Goal: Task Accomplishment & Management: Use online tool/utility

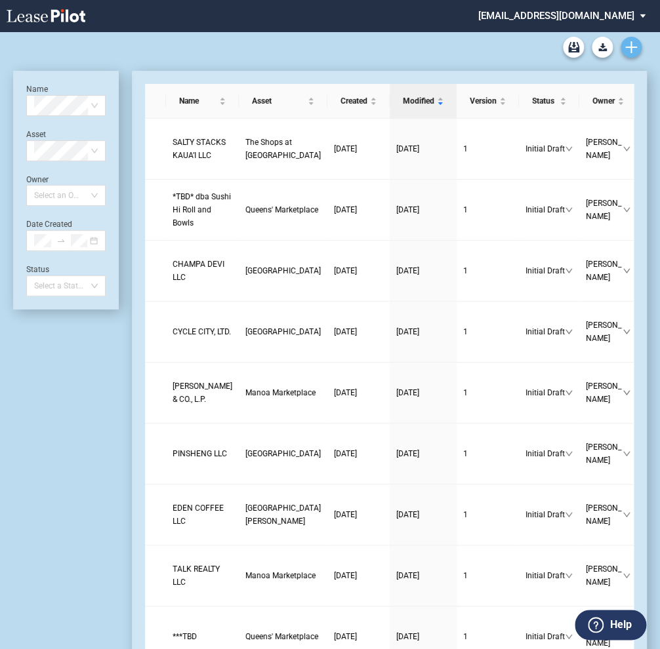
click at [630, 40] on link "Create new document" at bounding box center [630, 47] width 21 height 21
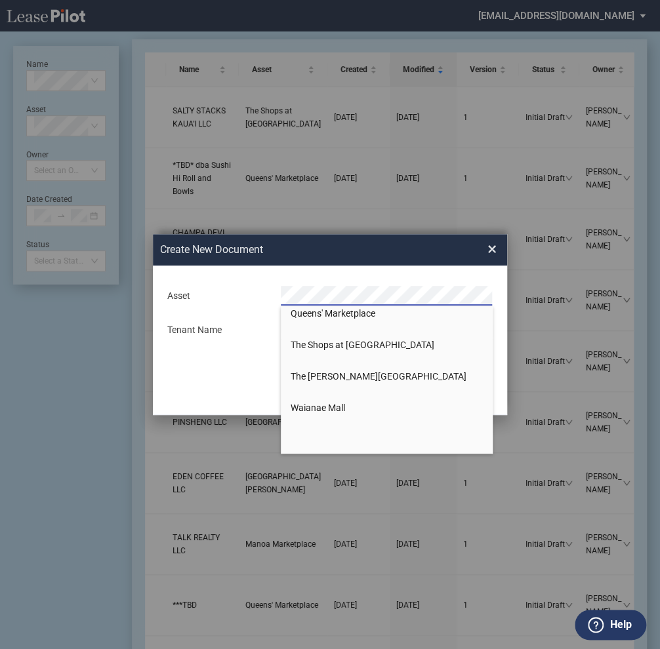
scroll to position [891, 0]
click at [317, 339] on span "The Shops at [GEOGRAPHIC_DATA]" at bounding box center [363, 344] width 144 height 10
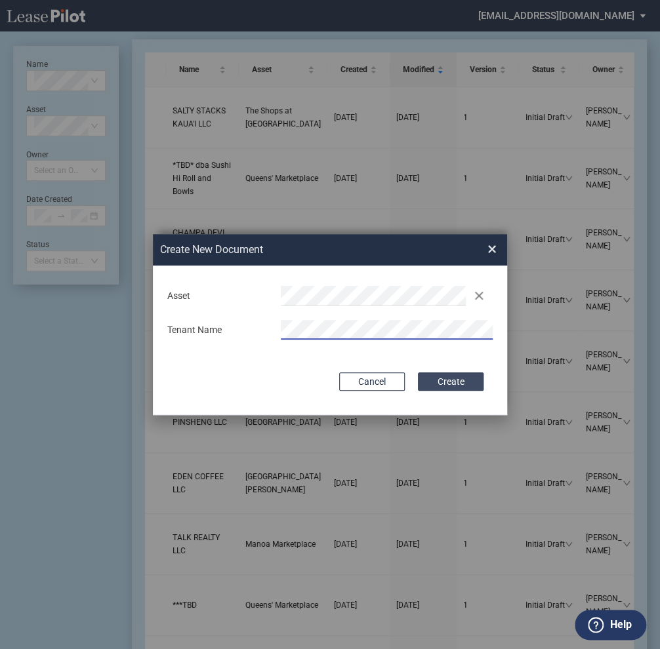
click at [451, 382] on button "Create" at bounding box center [451, 381] width 66 height 18
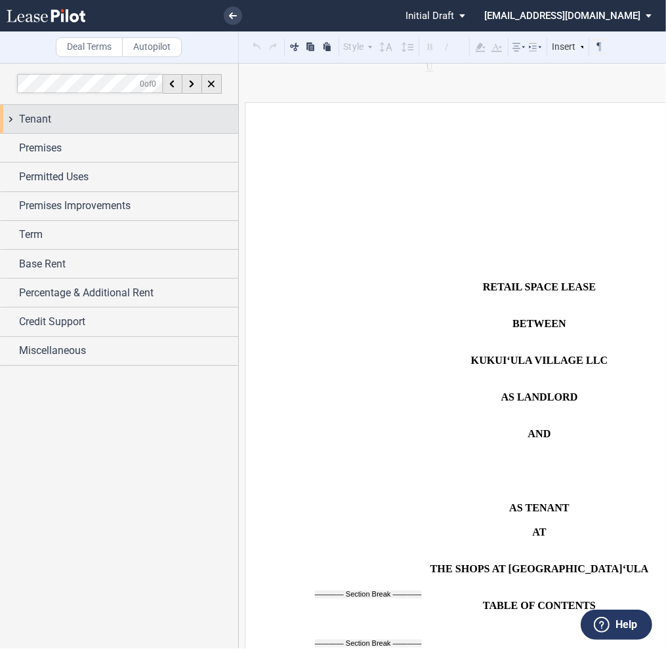
click at [48, 115] on span "Tenant" at bounding box center [35, 119] width 32 height 16
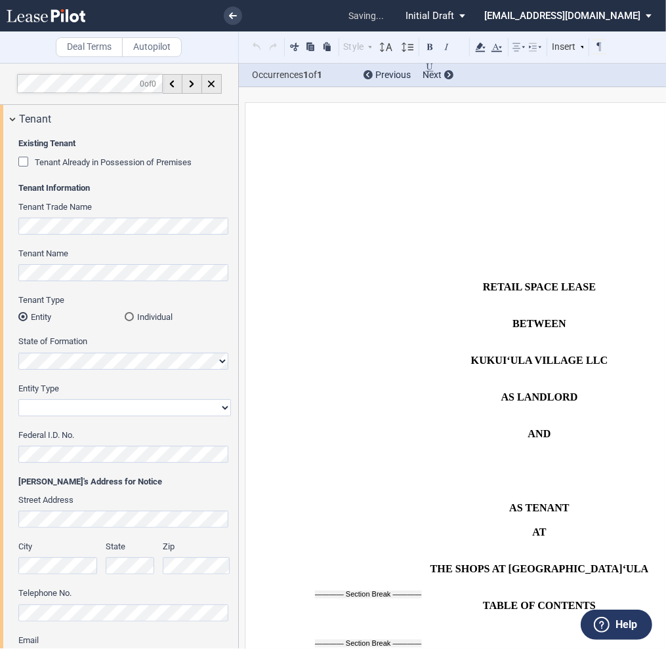
scroll to position [927, 0]
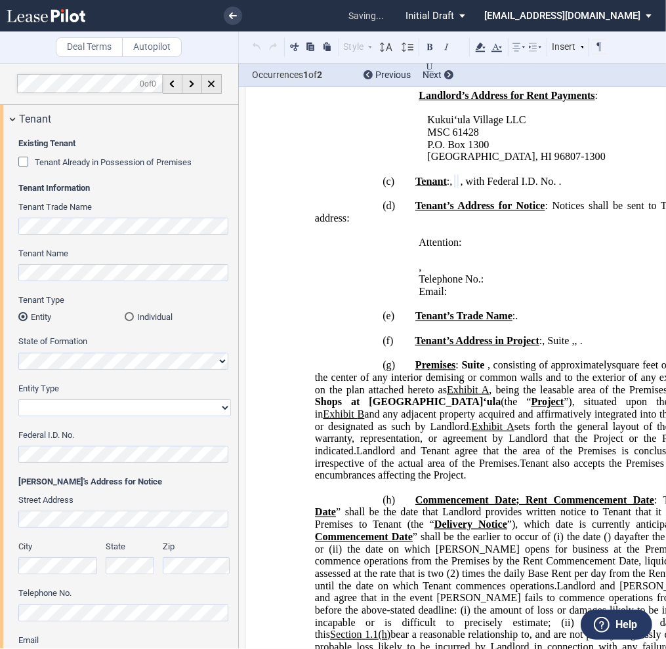
click at [61, 410] on select "Corporation Limited Liability Company General Partnership Limited Partnership O…" at bounding box center [124, 407] width 212 height 17
select select "corporation"
click at [18, 399] on select "Corporation Limited Liability Company General Partnership Limited Partnership O…" at bounding box center [124, 407] width 212 height 17
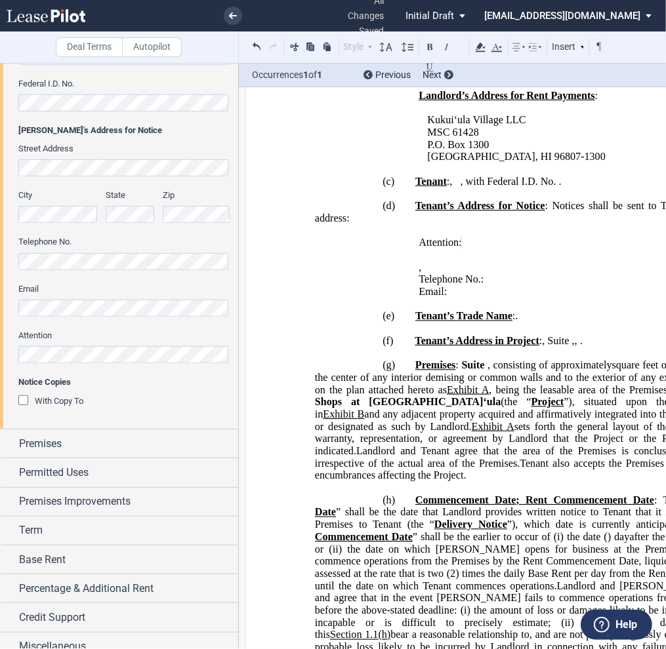
scroll to position [363, 0]
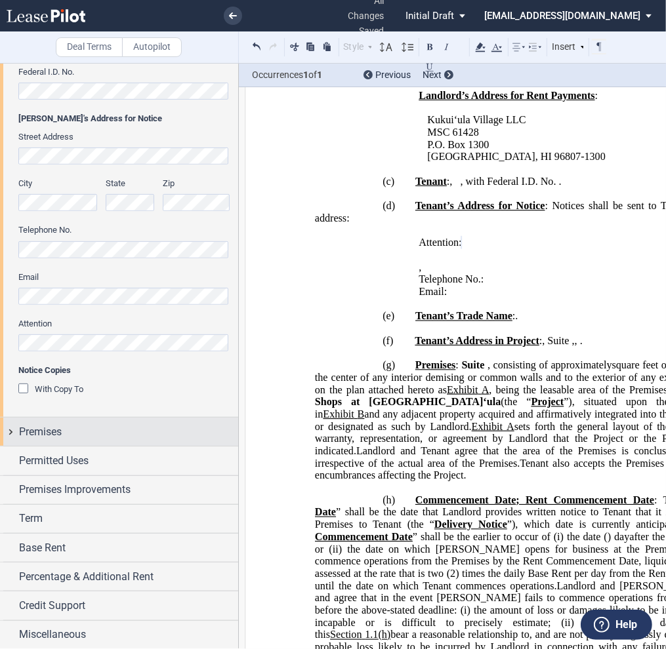
click at [63, 432] on div "Premises" at bounding box center [128, 432] width 219 height 16
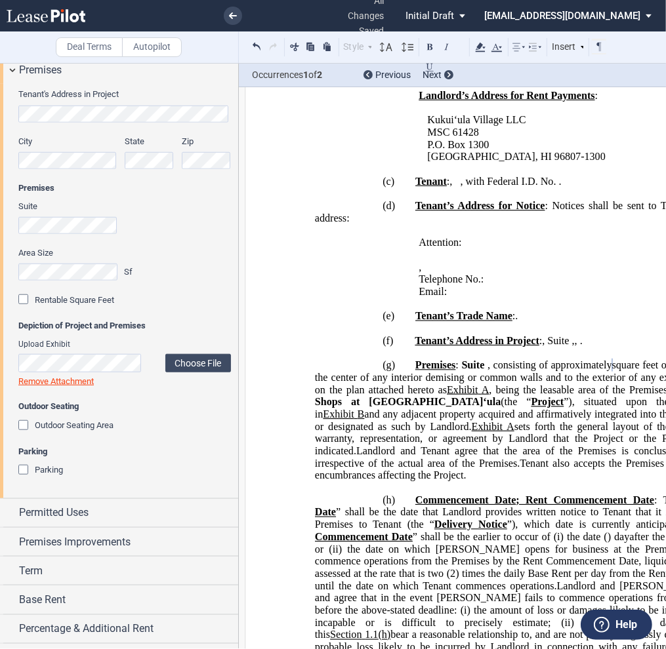
scroll to position [757, 0]
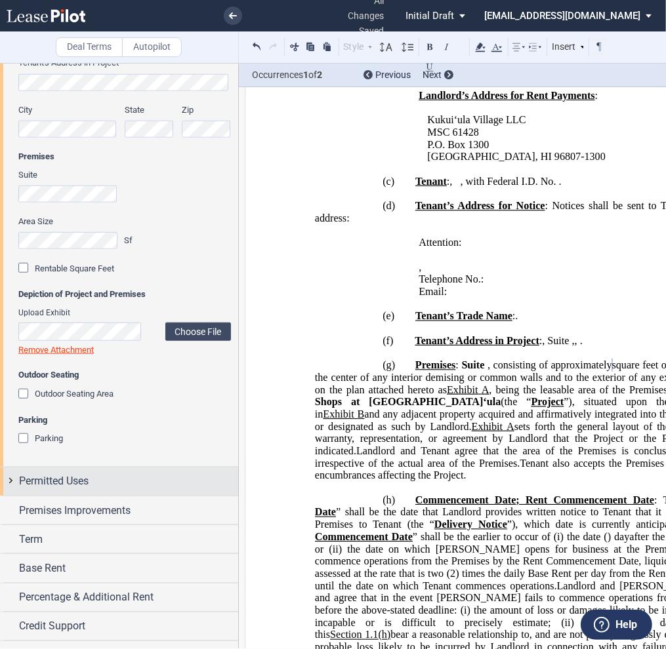
click at [63, 485] on span "Permitted Uses" at bounding box center [54, 481] width 70 height 16
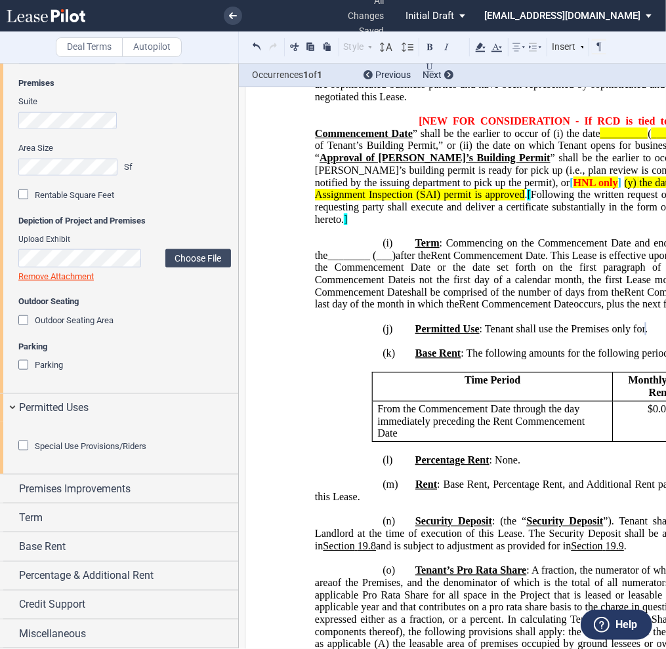
scroll to position [902, 0]
click at [24, 445] on div "Special Use Provisions/Riders" at bounding box center [24, 447] width 13 height 13
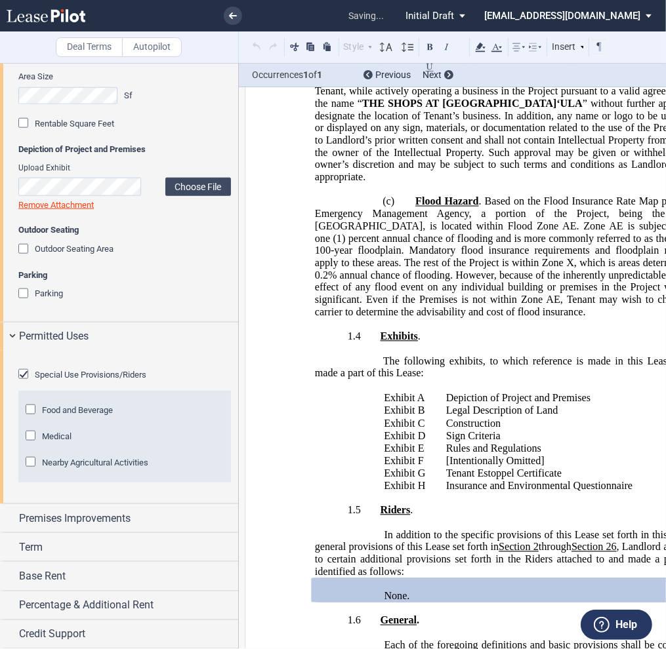
scroll to position [3888, 0]
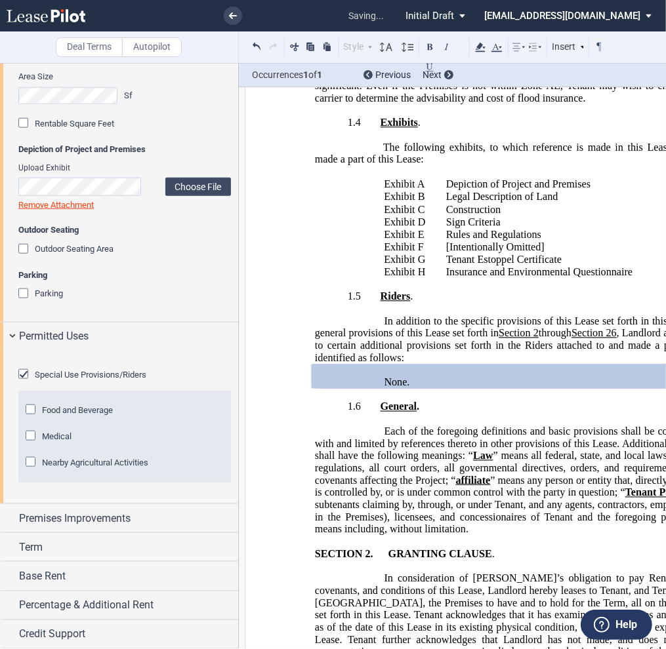
click at [24, 382] on div "Special Use Provisions/Riders" at bounding box center [24, 375] width 13 height 13
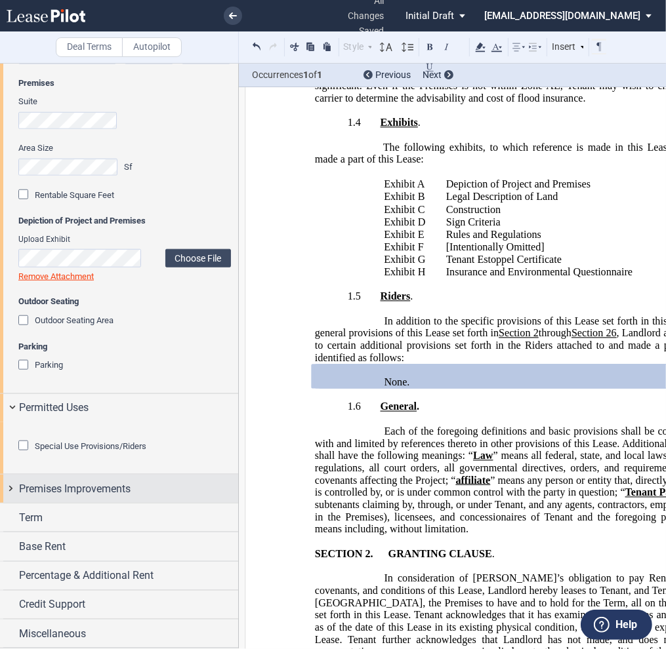
click at [28, 492] on span "Premises Improvements" at bounding box center [74, 489] width 111 height 16
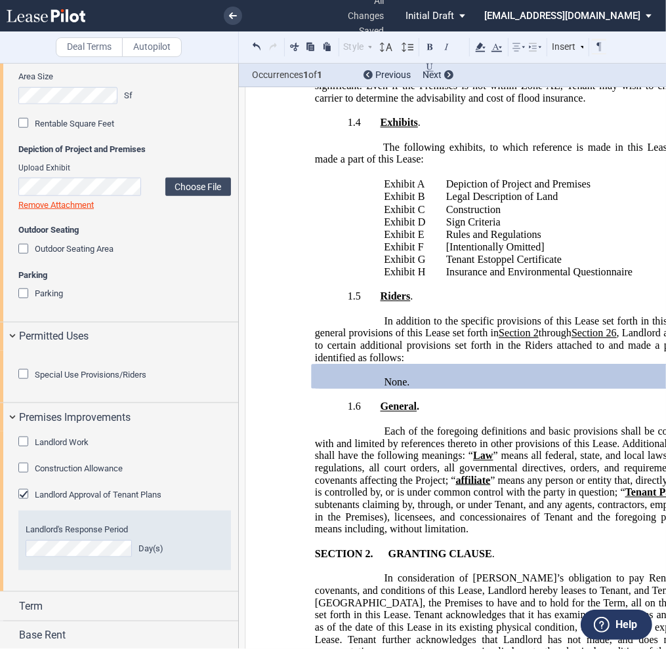
click at [22, 476] on div "Construction Allowance" at bounding box center [24, 469] width 13 height 13
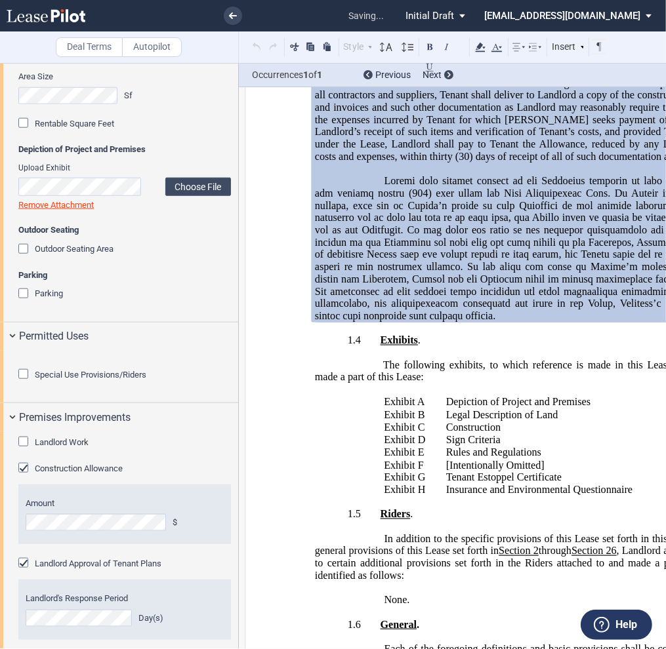
scroll to position [3780, 0]
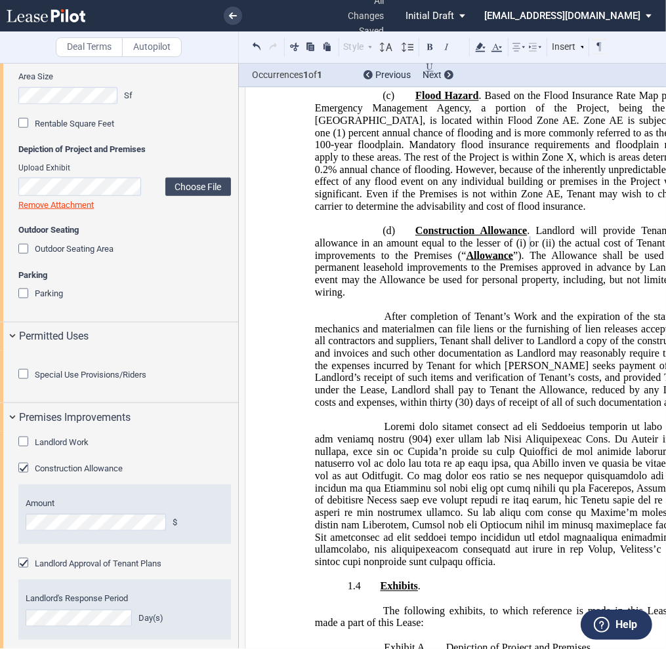
click at [24, 450] on div "Landlord Work" at bounding box center [24, 443] width 13 height 13
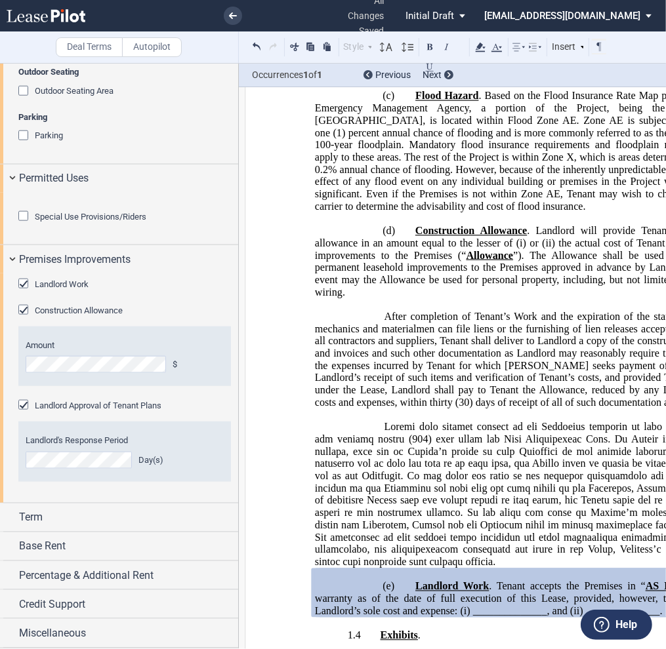
scroll to position [1131, 0]
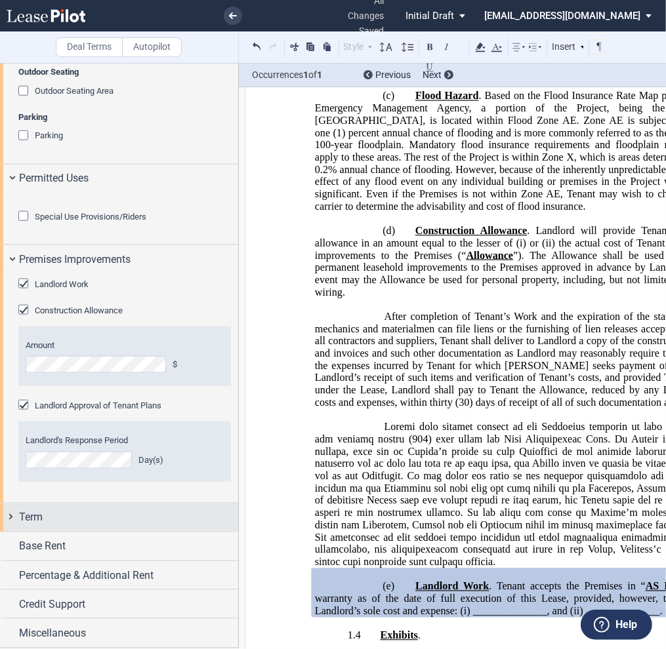
click at [42, 513] on span "Term" at bounding box center [31, 518] width 24 height 16
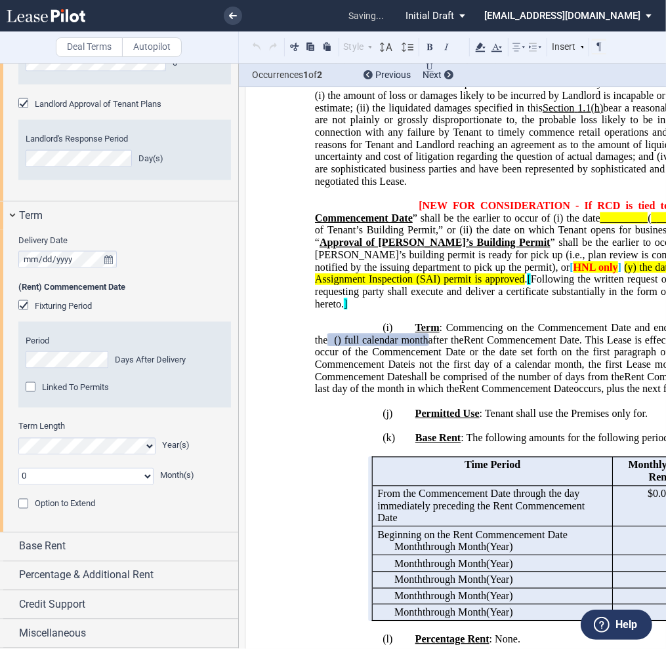
scroll to position [1433, 0]
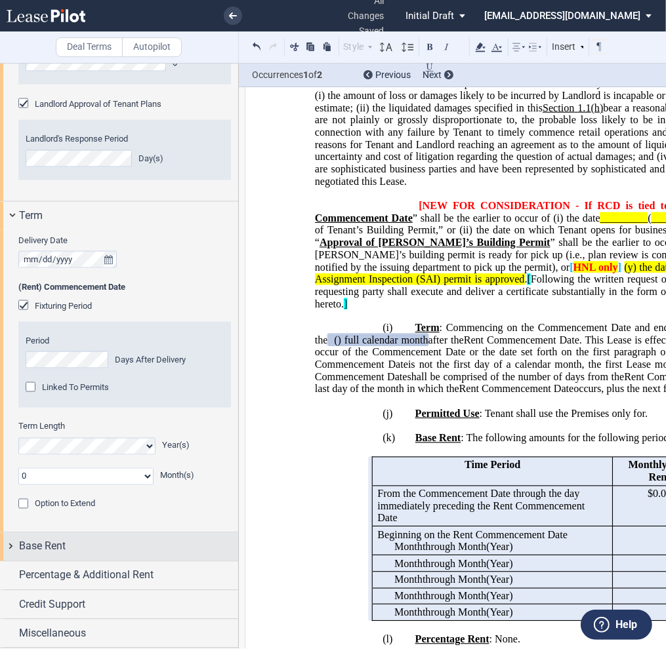
click at [34, 546] on span "Base Rent" at bounding box center [42, 547] width 47 height 16
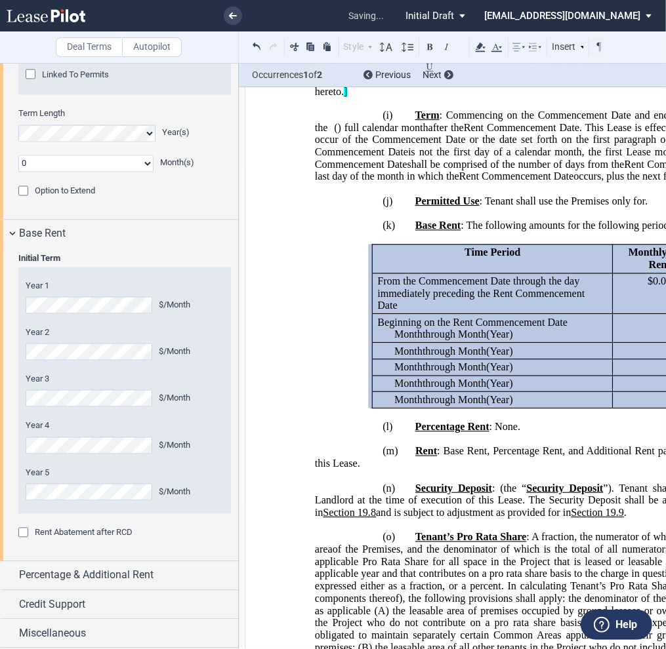
scroll to position [1746, 0]
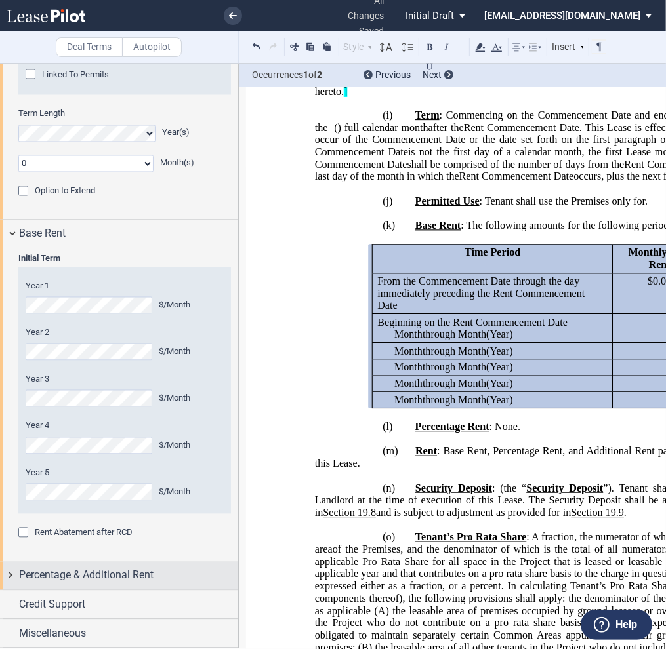
click at [42, 574] on span "Percentage & Additional Rent" at bounding box center [86, 576] width 134 height 16
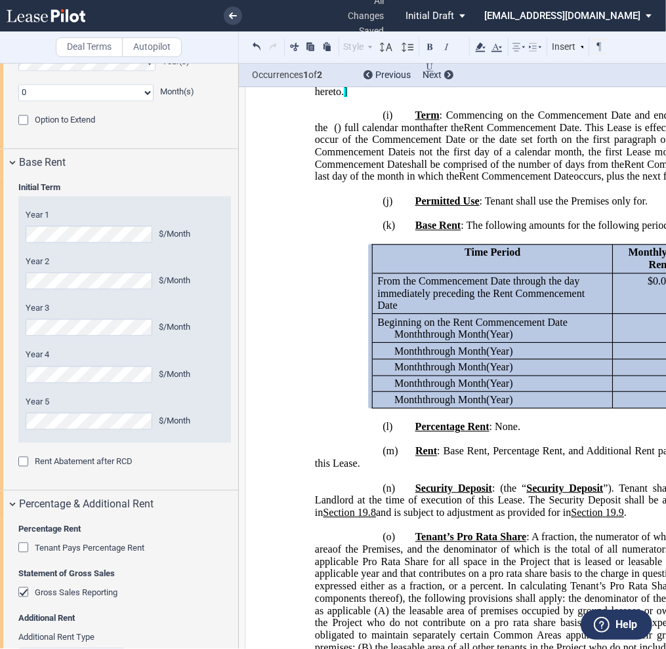
click at [25, 555] on div "Tenant Pays Percentage Rent" at bounding box center [24, 548] width 13 height 13
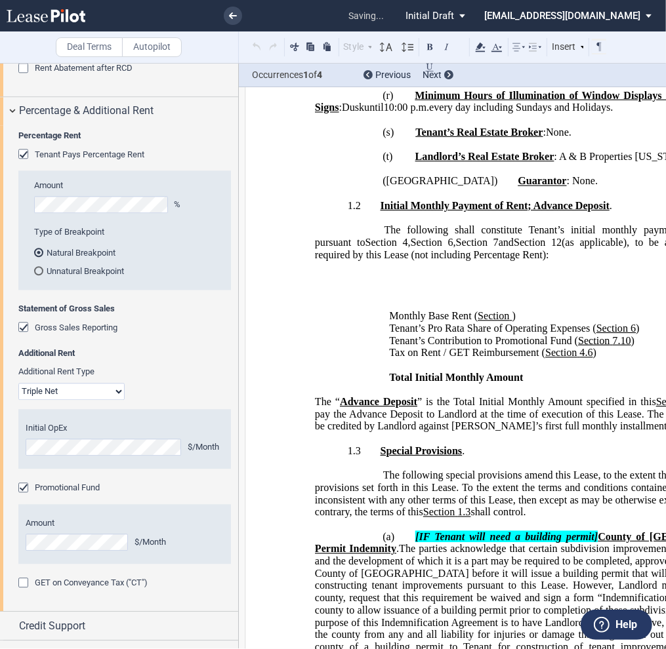
scroll to position [2232, 0]
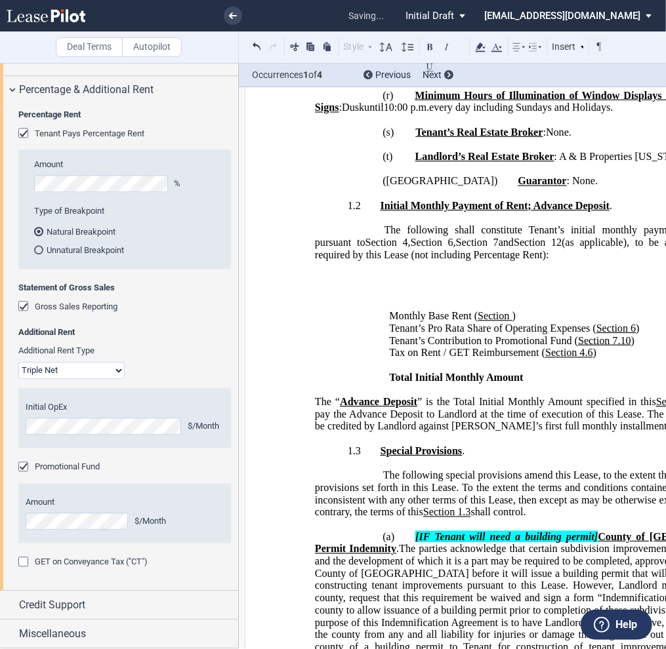
click at [22, 563] on div at bounding box center [24, 563] width 13 height 13
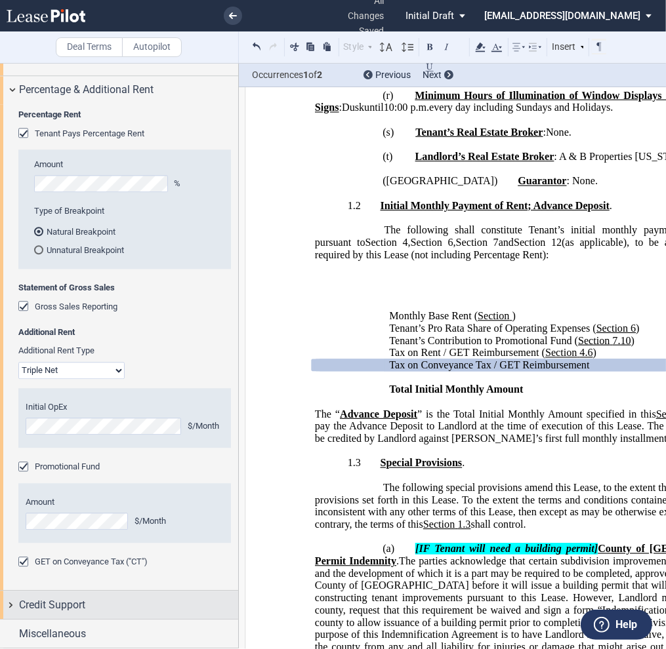
click at [39, 605] on span "Credit Support" at bounding box center [52, 605] width 66 height 16
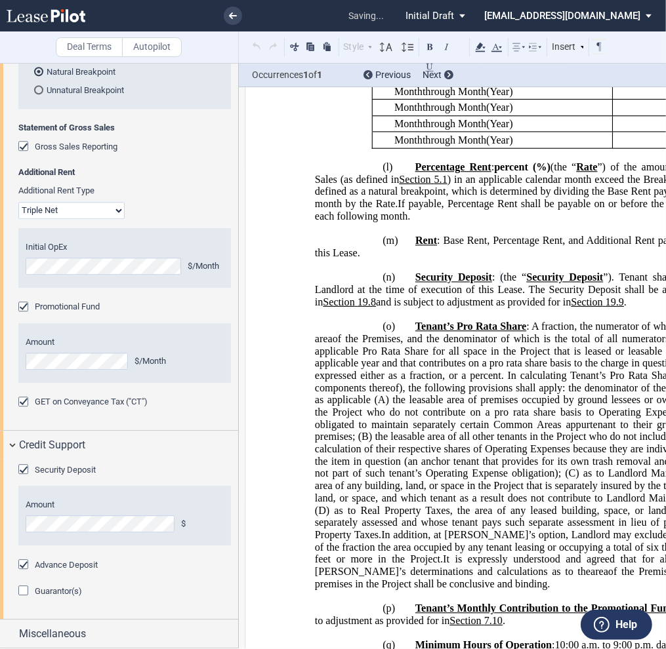
scroll to position [2325, 0]
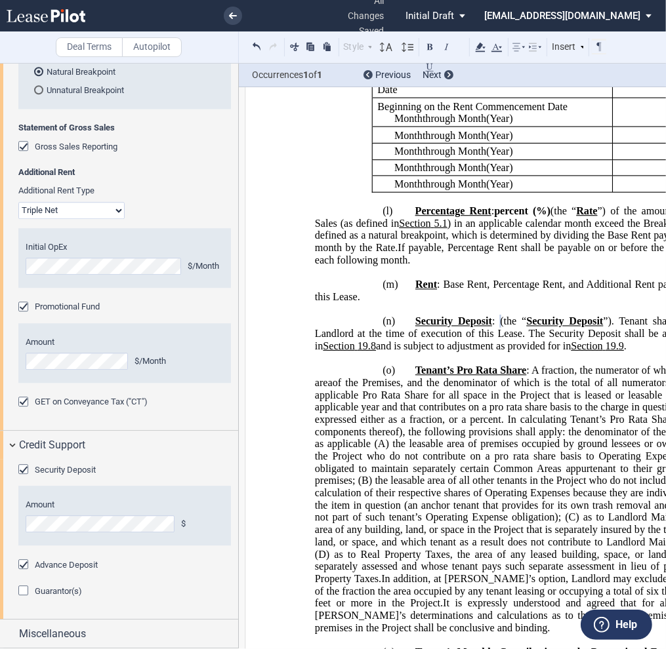
click at [24, 592] on div "Guarantor(s)" at bounding box center [24, 592] width 13 height 13
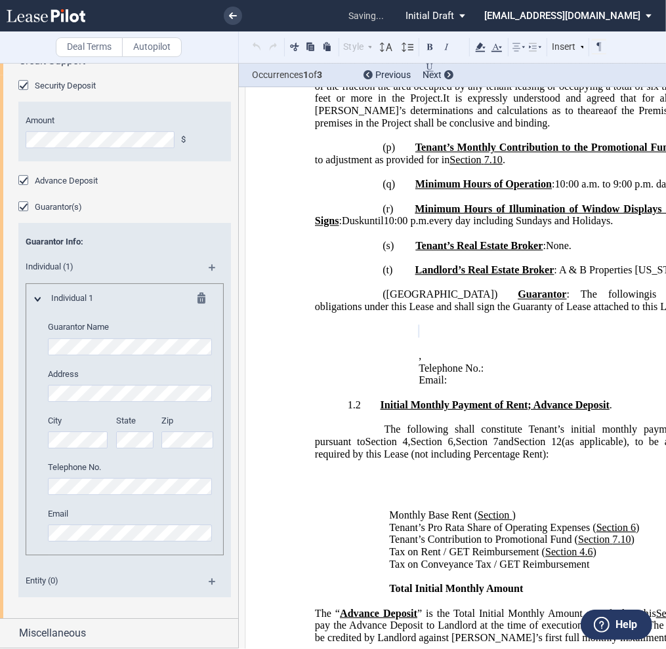
scroll to position [2775, 0]
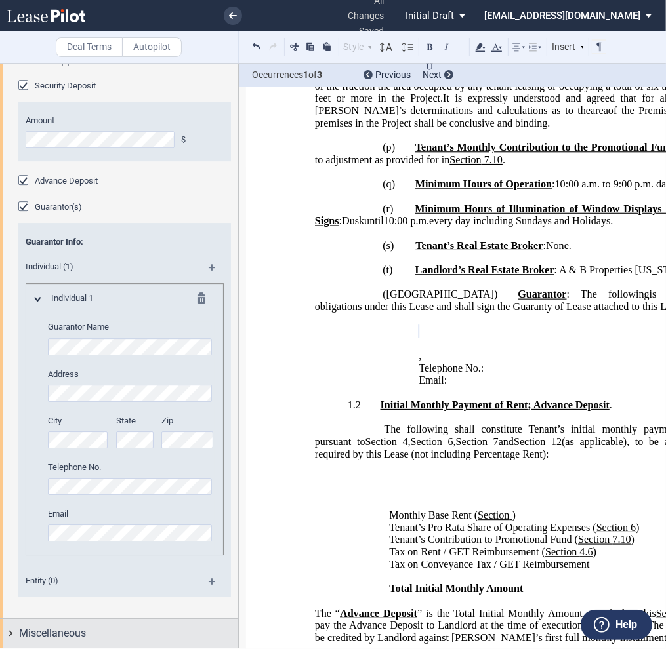
click at [54, 632] on span "Miscellaneous" at bounding box center [52, 634] width 67 height 16
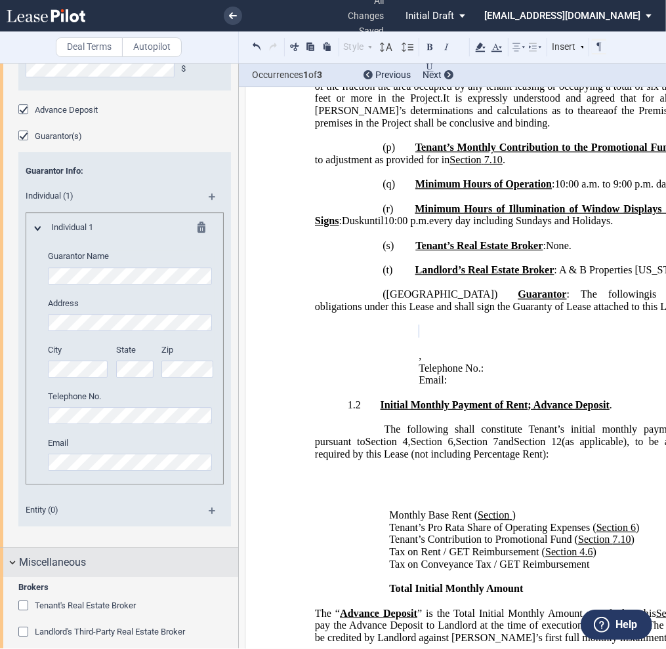
scroll to position [2948, 0]
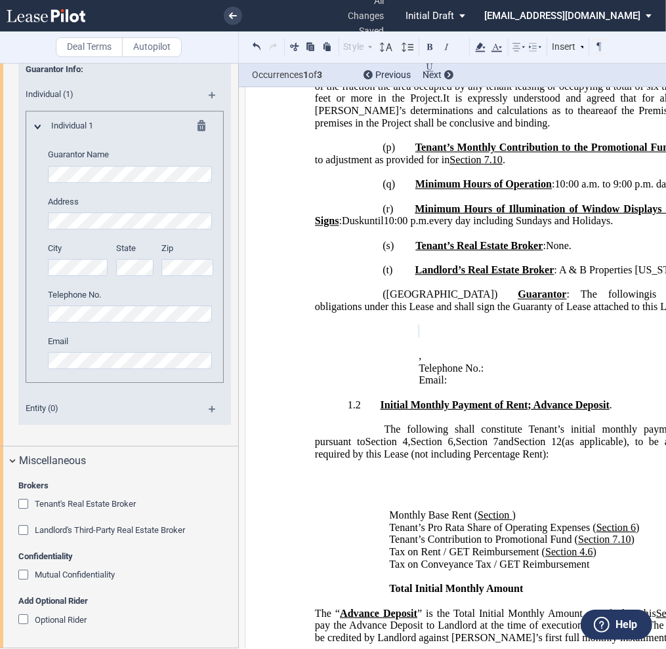
click at [24, 505] on div "Tenant's Real Estate Broker" at bounding box center [24, 505] width 13 height 13
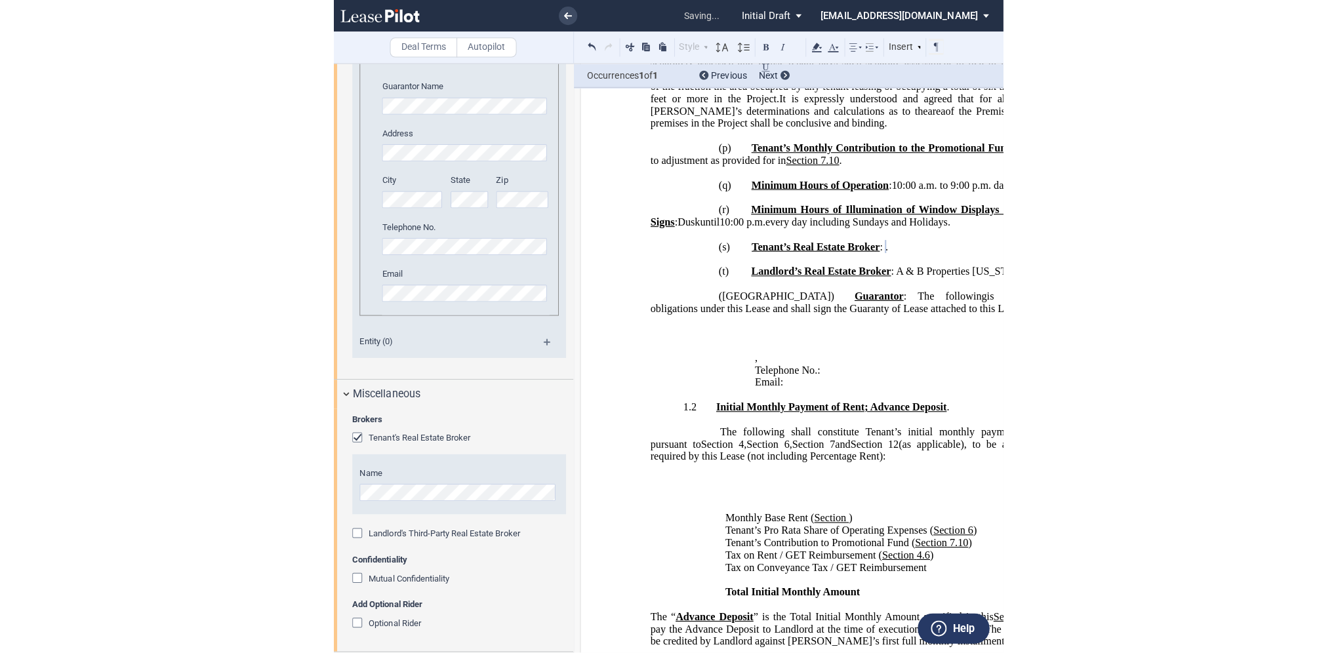
scroll to position [3017, 0]
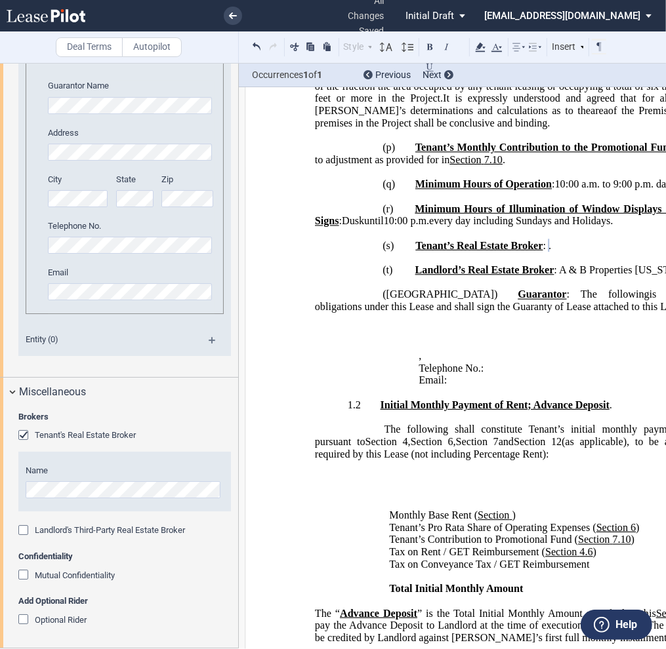
click at [589, 483] on td "﻿" at bounding box center [530, 491] width 292 height 37
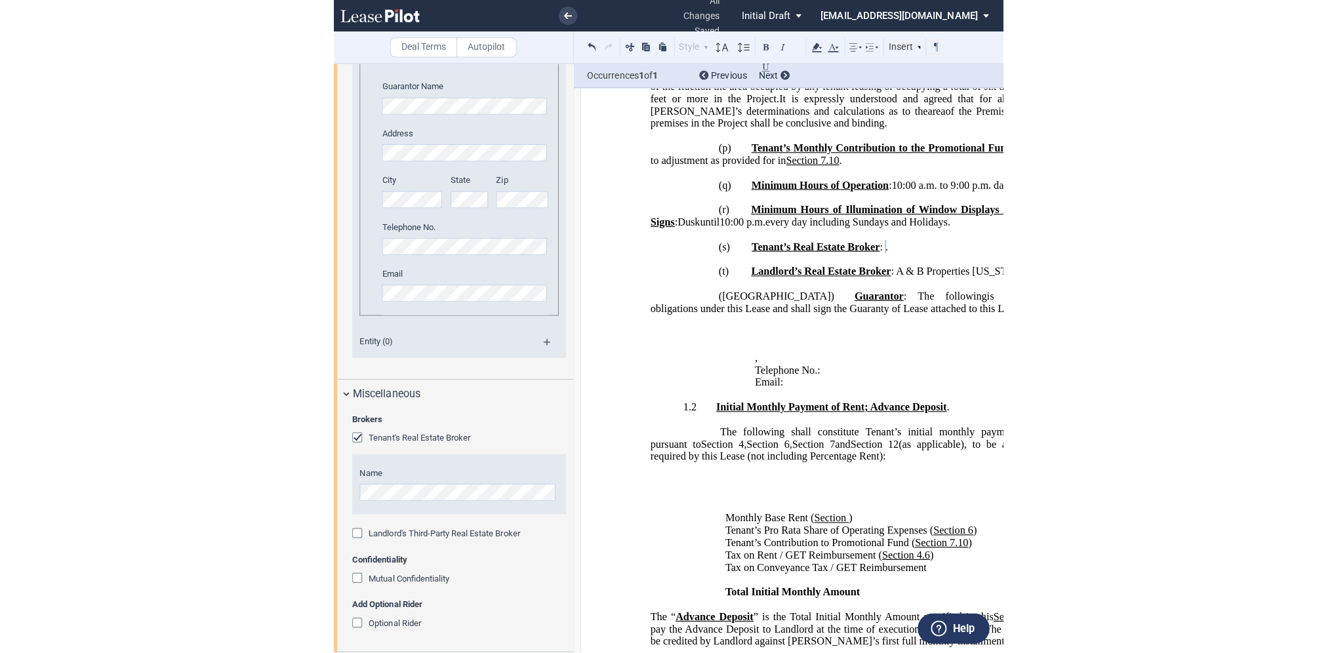
scroll to position [3013, 0]
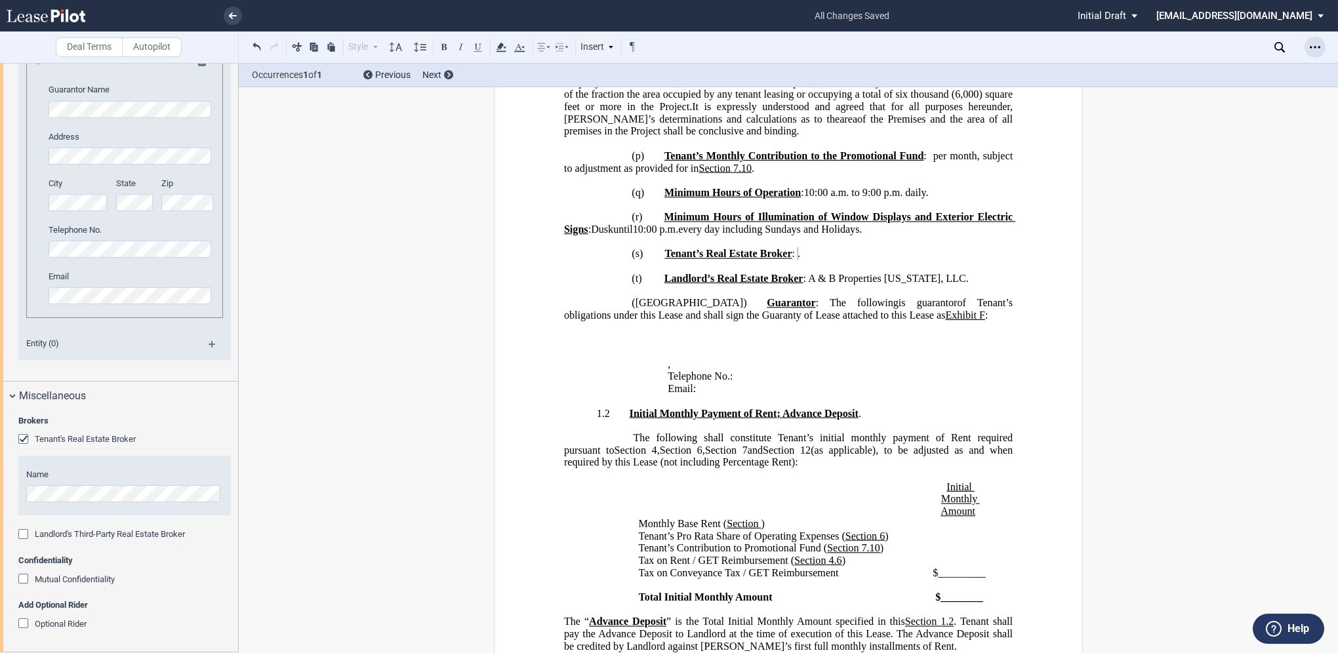
click at [665, 47] on icon "Open Lease options menu" at bounding box center [1315, 47] width 10 height 10
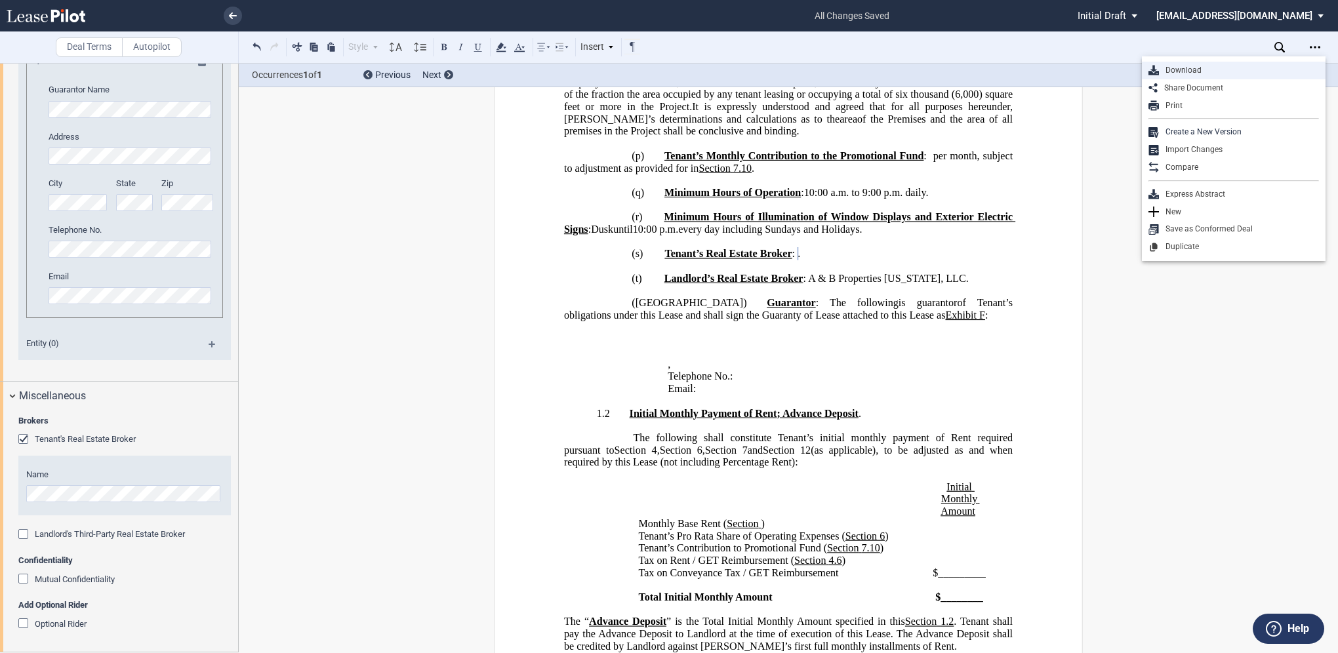
click at [665, 71] on div "Download" at bounding box center [1239, 70] width 160 height 11
